Goal: Task Accomplishment & Management: Manage account settings

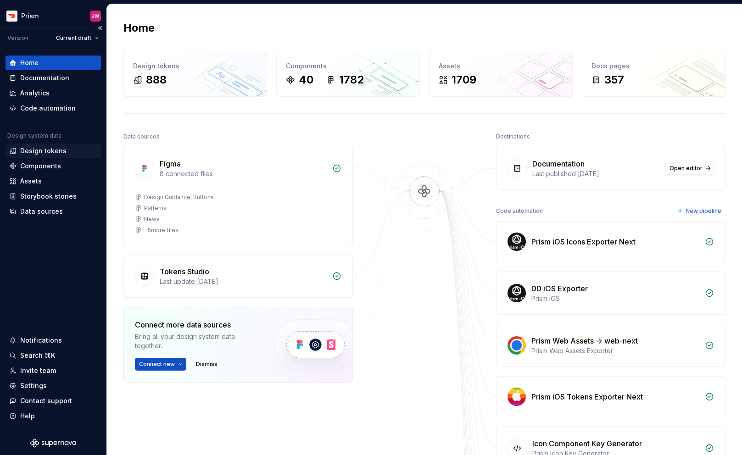
click at [43, 153] on div "Design tokens" at bounding box center [43, 150] width 46 height 9
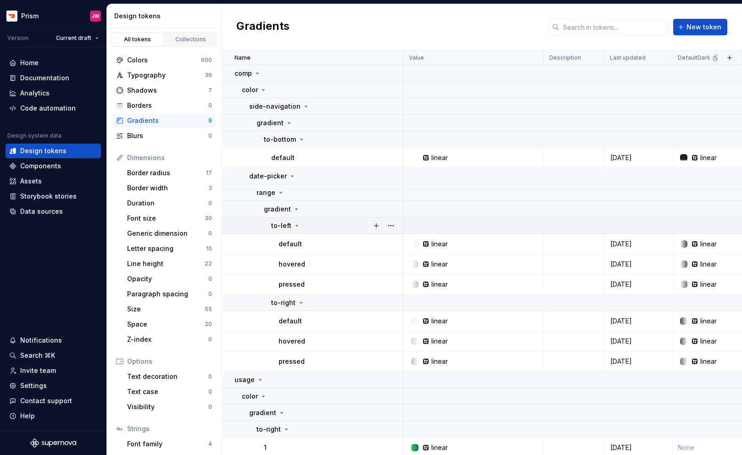
scroll to position [23, 0]
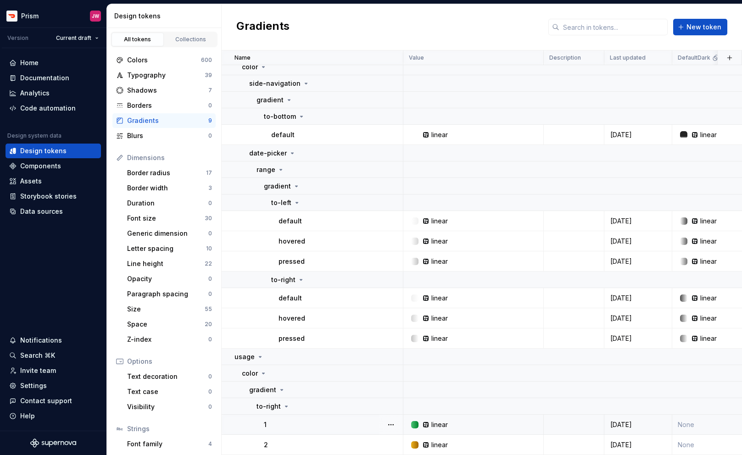
click at [426, 424] on icon at bounding box center [426, 425] width 6 height 6
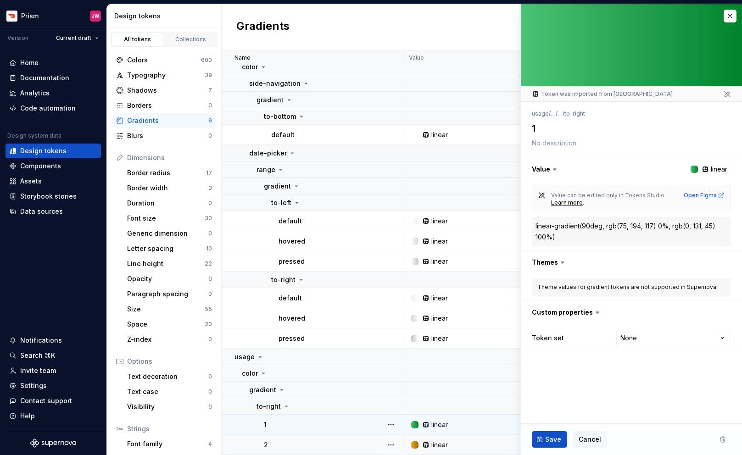
type textarea "*"
